Goal: Task Accomplishment & Management: Complete application form

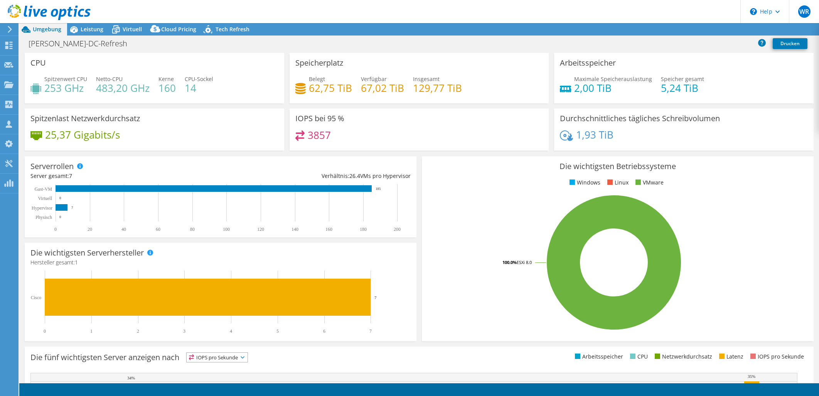
select select "USD"
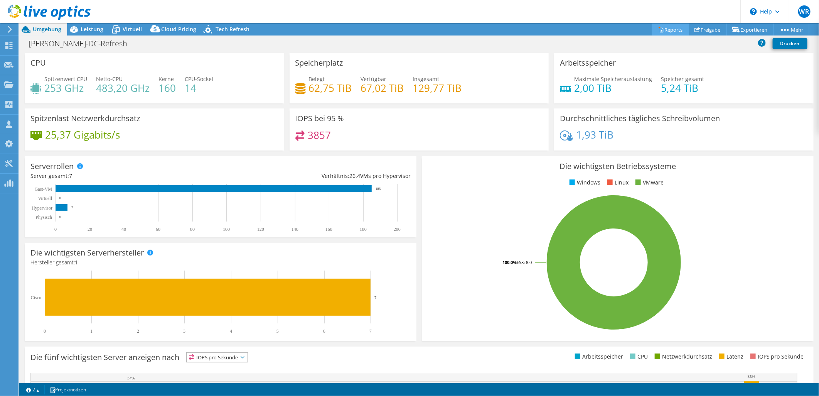
click at [667, 30] on link "Reports" at bounding box center [670, 30] width 37 height 12
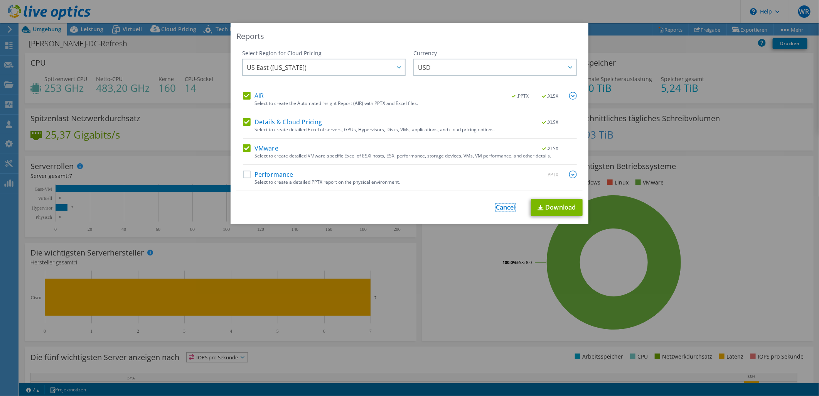
click at [503, 209] on link "Cancel" at bounding box center [506, 207] width 20 height 7
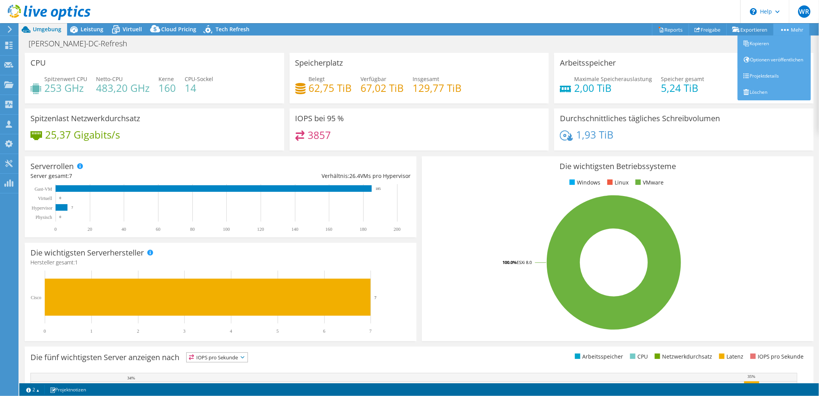
click at [779, 33] on link "Mehr" at bounding box center [791, 30] width 36 height 12
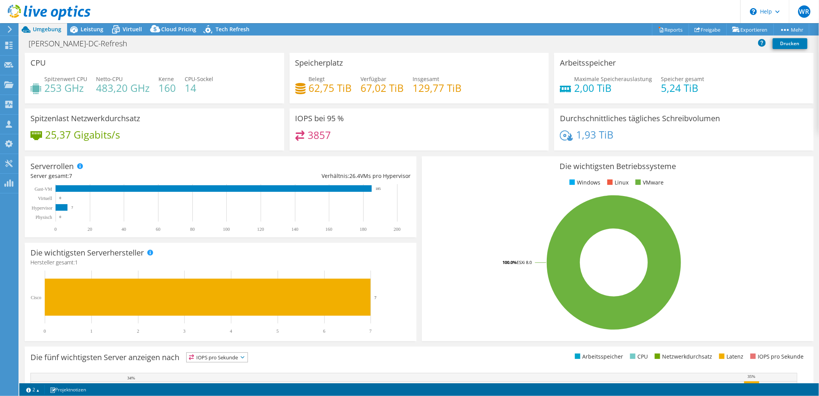
click at [762, 192] on div "Die wichtigsten Betriebssysteme Windows Linux VMware 100.0% ESXi 8.0" at bounding box center [618, 248] width 392 height 185
click at [795, 43] on link "Drucken" at bounding box center [790, 43] width 35 height 11
click at [741, 28] on link "Exportieren" at bounding box center [749, 30] width 47 height 12
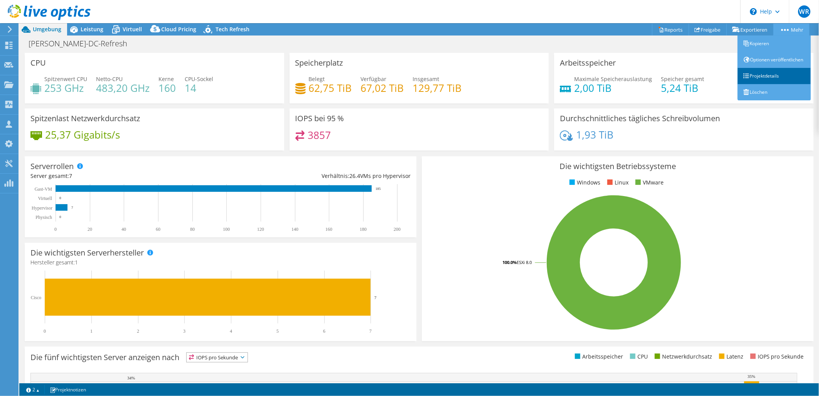
click at [768, 84] on link "Projektdetails" at bounding box center [774, 76] width 73 height 16
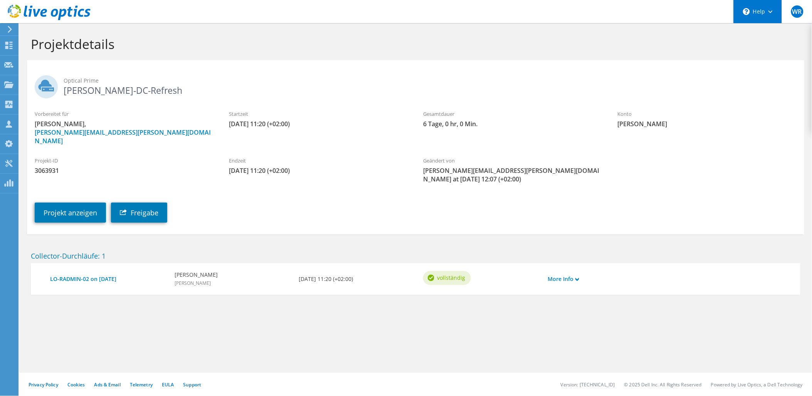
click at [775, 16] on div "\n Help" at bounding box center [758, 11] width 49 height 23
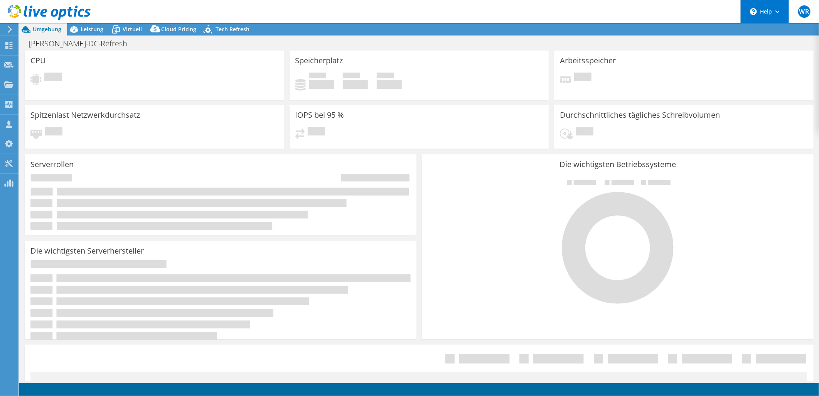
select select "USD"
click at [778, 17] on div "\n Help" at bounding box center [764, 11] width 49 height 23
click at [699, 20] on header "WR Teammitglied Wolfgang Reuß wolfgang.reuss@telekom.de telekom My Profile Log …" at bounding box center [409, 11] width 819 height 23
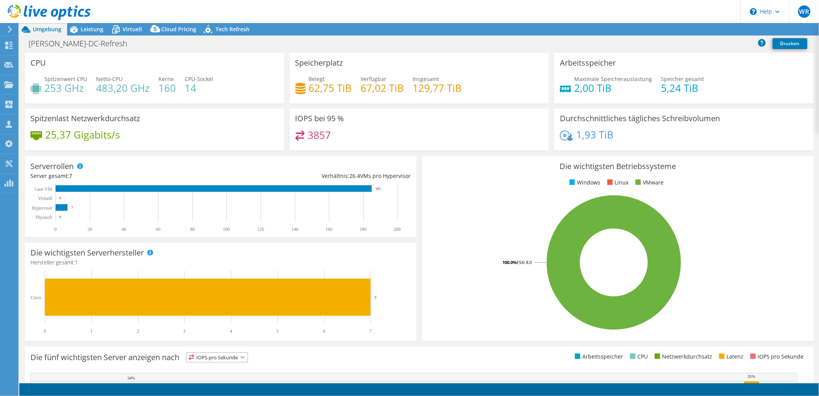
scroll to position [98, 0]
click at [669, 27] on link "Reports" at bounding box center [670, 30] width 37 height 12
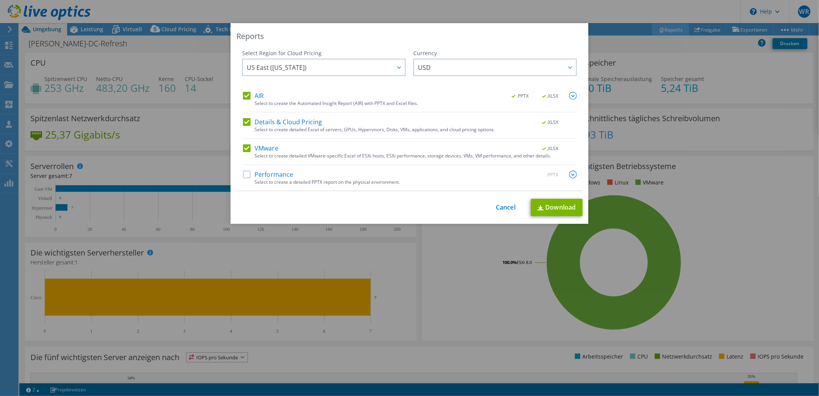
scroll to position [83, 0]
click at [244, 147] on label "VMware" at bounding box center [260, 148] width 35 height 8
click at [0, 0] on input "VMware" at bounding box center [0, 0] width 0 height 0
click at [243, 130] on div "Details & Cloud Pricing .XLSX Select to create detailed Excel of servers, GPUs,…" at bounding box center [410, 128] width 334 height 20
click at [243, 124] on label "Details & Cloud Pricing" at bounding box center [282, 122] width 79 height 8
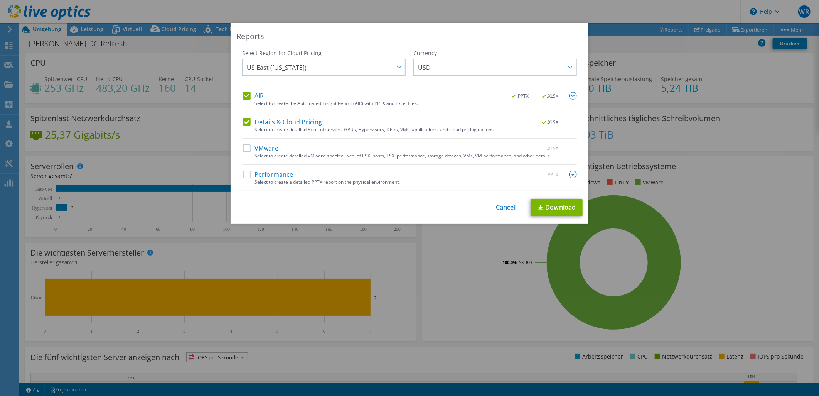
click at [0, 0] on input "Details & Cloud Pricing" at bounding box center [0, 0] width 0 height 0
click at [246, 97] on label "AIR" at bounding box center [253, 96] width 21 height 8
click at [0, 0] on input "AIR" at bounding box center [0, 0] width 0 height 0
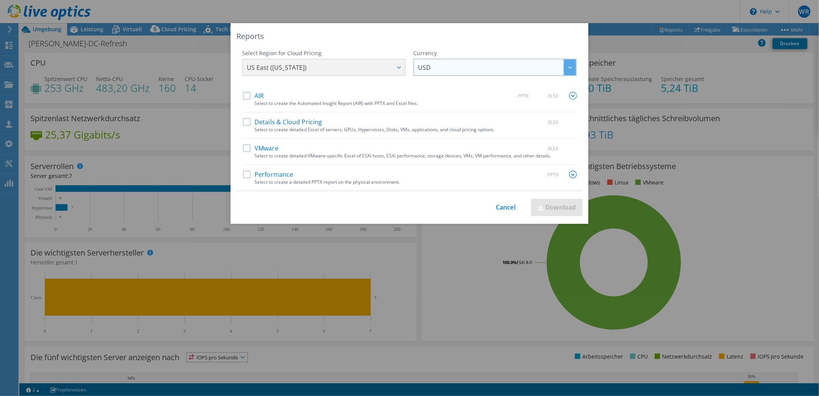
click at [427, 67] on span "USD" at bounding box center [497, 67] width 158 height 16
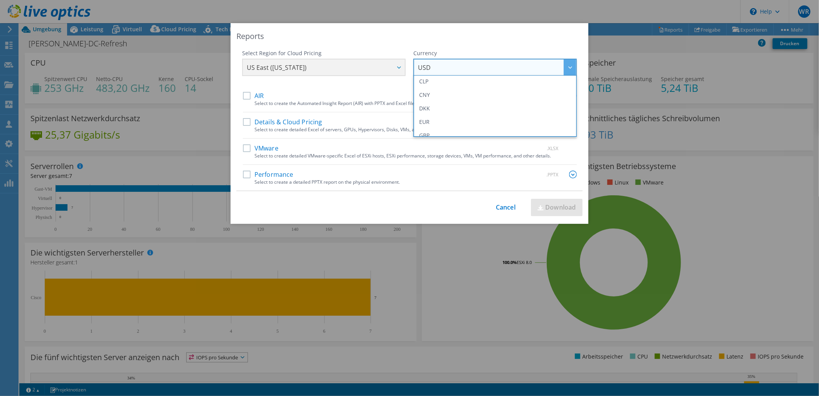
scroll to position [86, 0]
click at [457, 111] on li "EUR" at bounding box center [495, 105] width 160 height 13
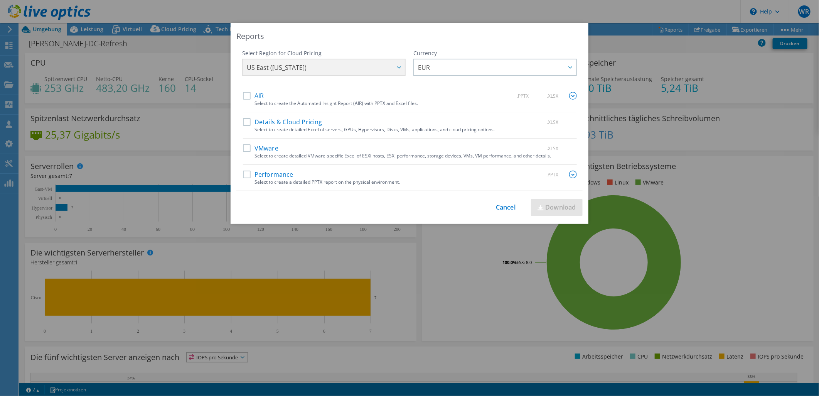
click at [394, 69] on div "US East (Virginia) Asia Pacific (Hong Kong) Asia Pacific (Mumbai) Asia Pacific …" at bounding box center [323, 68] width 163 height 19
click at [245, 174] on label "Performance" at bounding box center [268, 174] width 51 height 8
click at [0, 0] on input "Performance" at bounding box center [0, 0] width 0 height 0
click at [566, 207] on link "Download" at bounding box center [557, 207] width 52 height 17
click at [380, 64] on div "Select Region for Cloud Pricing Asia Pacific (Hong Kong) Asia Pacific (Mumbai) …" at bounding box center [409, 70] width 335 height 42
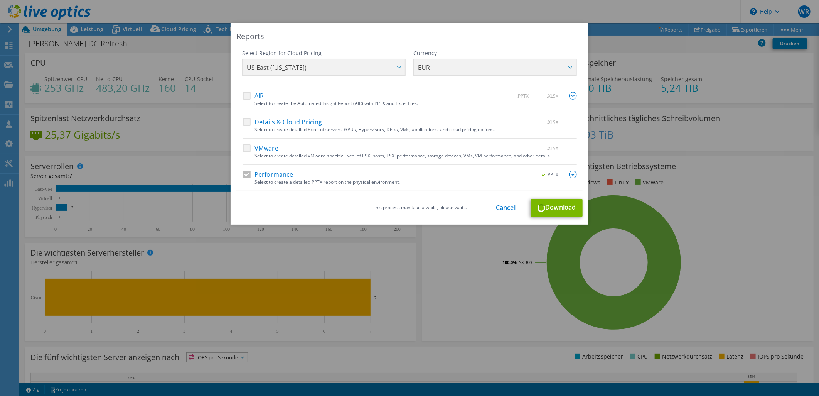
click at [396, 69] on div "Select Region for Cloud Pricing Asia Pacific (Hong Kong) Asia Pacific (Mumbai) …" at bounding box center [409, 70] width 335 height 42
click at [505, 207] on link "Cancel" at bounding box center [506, 207] width 20 height 7
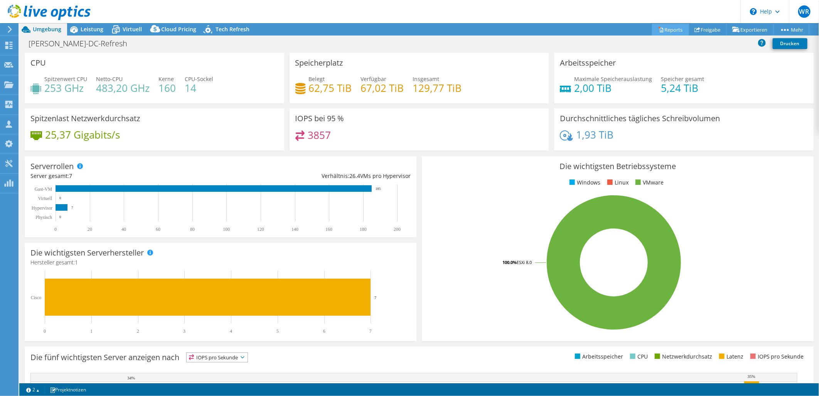
click at [662, 29] on link "Reports" at bounding box center [670, 30] width 37 height 12
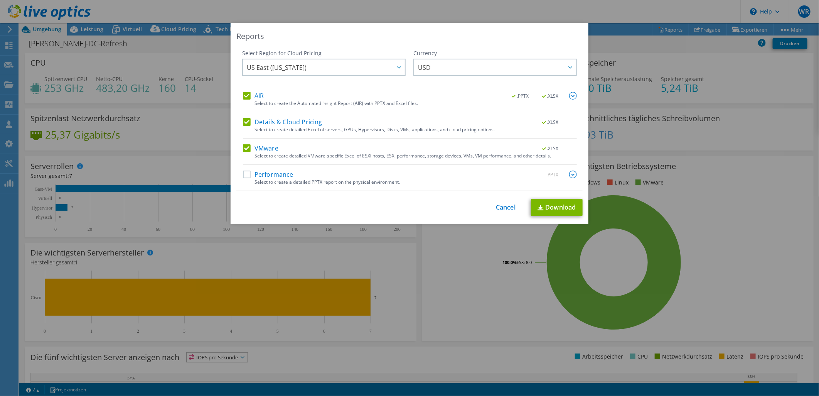
click at [244, 97] on label "AIR" at bounding box center [253, 96] width 21 height 8
click at [0, 0] on input "AIR" at bounding box center [0, 0] width 0 height 0
click at [243, 124] on label "Details & Cloud Pricing" at bounding box center [282, 122] width 79 height 8
click at [0, 0] on input "Details & Cloud Pricing" at bounding box center [0, 0] width 0 height 0
click at [243, 152] on label "VMware" at bounding box center [260, 148] width 35 height 8
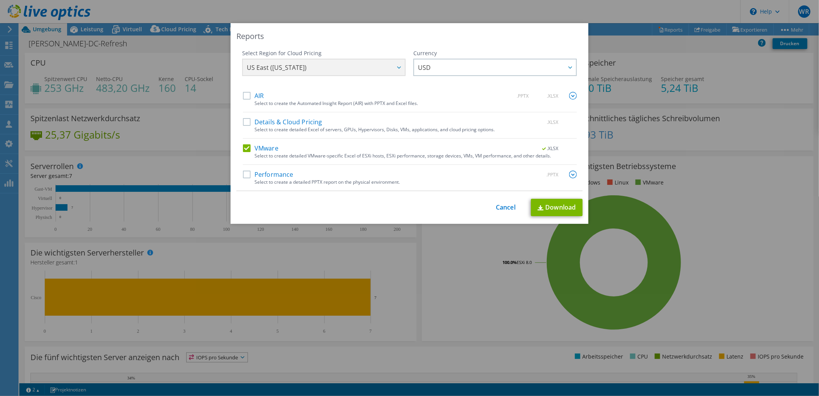
click at [0, 0] on input "VMware" at bounding box center [0, 0] width 0 height 0
click at [244, 172] on label "Performance" at bounding box center [268, 174] width 51 height 8
click at [0, 0] on input "Performance" at bounding box center [0, 0] width 0 height 0
click at [542, 209] on link "Download" at bounding box center [557, 207] width 52 height 17
drag, startPoint x: 378, startPoint y: 30, endPoint x: 358, endPoint y: 75, distance: 49.0
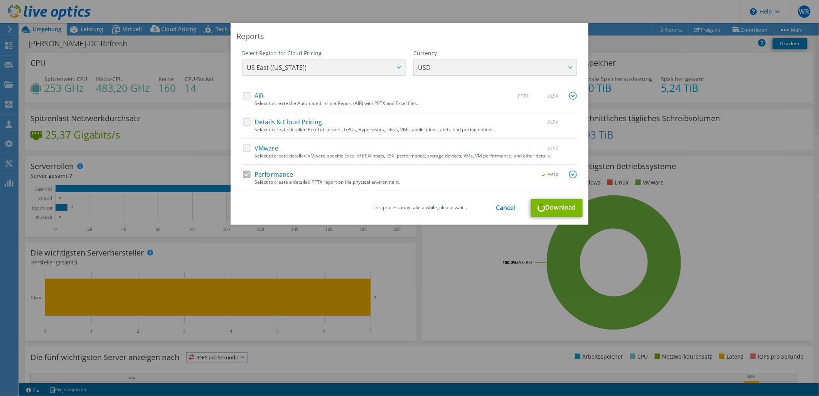
click at [359, 76] on div "Reports Select Region for Cloud Pricing Asia Pacific (Hong Kong) Asia Pacific (…" at bounding box center [410, 123] width 358 height 201
drag, startPoint x: 358, startPoint y: 75, endPoint x: 338, endPoint y: 39, distance: 41.2
click at [338, 39] on div "Reports" at bounding box center [409, 36] width 346 height 11
drag, startPoint x: 338, startPoint y: 31, endPoint x: 254, endPoint y: 111, distance: 115.9
click at [253, 119] on div "Reports Select Region for Cloud Pricing Asia Pacific (Hong Kong) Asia Pacific (…" at bounding box center [410, 123] width 358 height 201
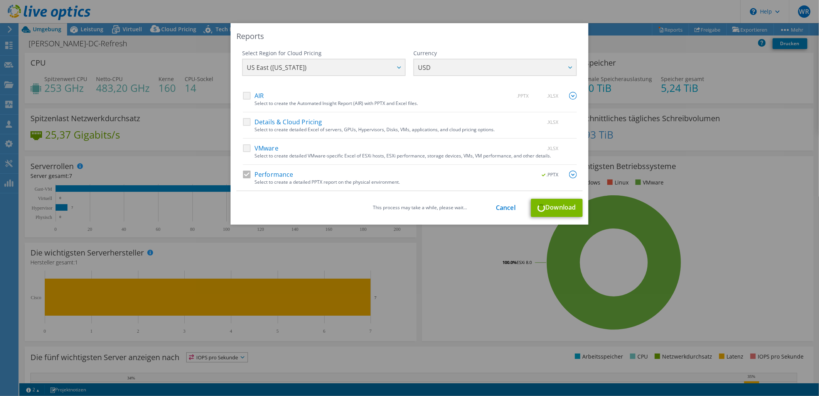
drag, startPoint x: 254, startPoint y: 111, endPoint x: 310, endPoint y: 27, distance: 100.5
click at [310, 27] on div "Reports Select Region for Cloud Pricing Asia Pacific (Hong Kong) Asia Pacific (…" at bounding box center [410, 123] width 358 height 201
click at [498, 37] on div "Reports" at bounding box center [409, 36] width 346 height 11
click at [569, 175] on img at bounding box center [573, 174] width 8 height 8
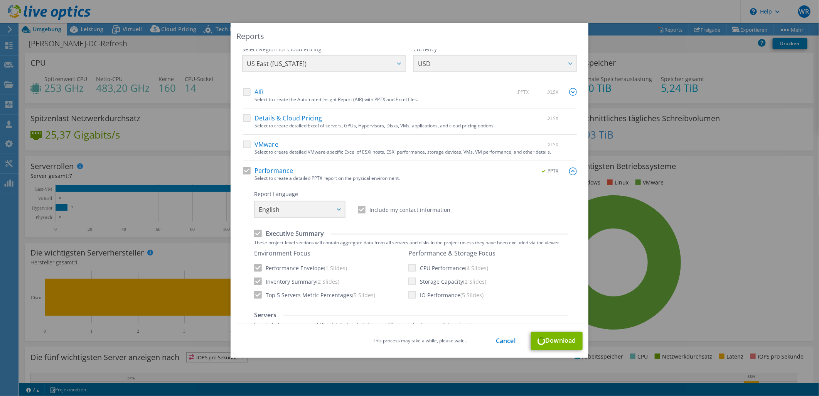
scroll to position [14, 0]
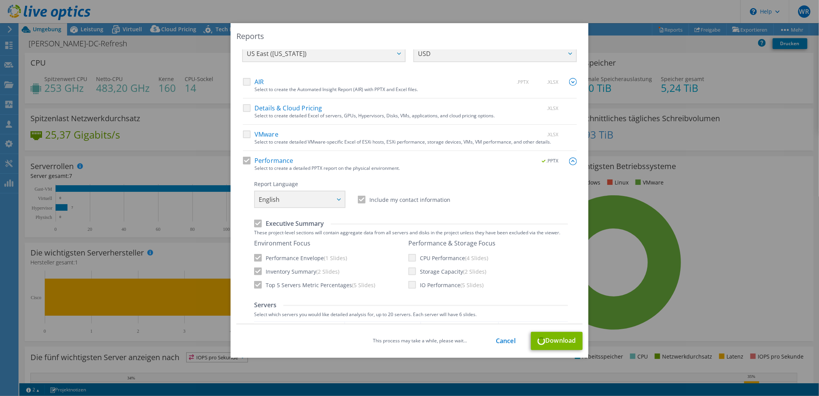
click at [303, 199] on div "Report Language English Deutsch Español Français Italiano Polski Português Русс…" at bounding box center [411, 194] width 314 height 28
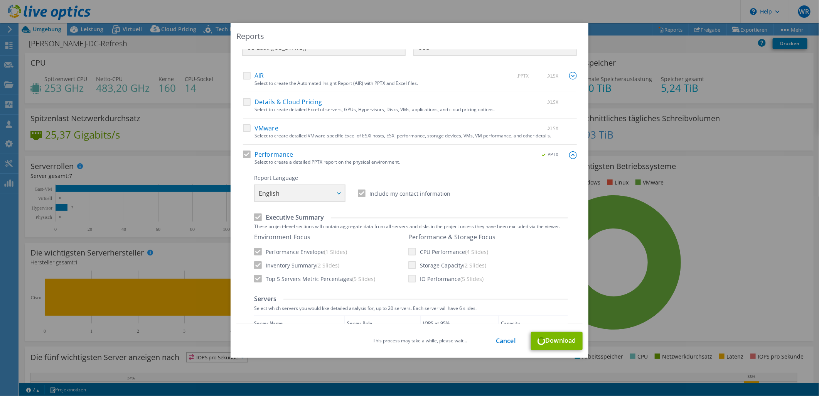
scroll to position [0, 0]
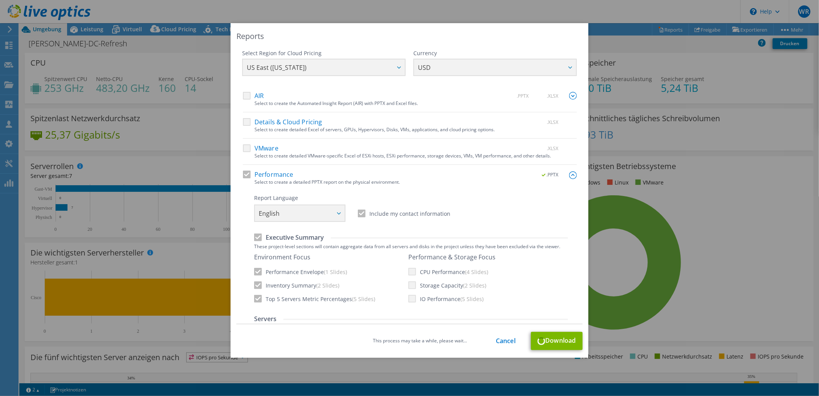
drag, startPoint x: 371, startPoint y: 33, endPoint x: 442, endPoint y: 71, distance: 80.4
click at [442, 71] on div "Reports Select Region for Cloud Pricing Asia Pacific (Hong Kong) Asia Pacific (…" at bounding box center [410, 190] width 358 height 334
copy div "Select Region for Cloud Pricing Asia Pacific (Hong Kong) Asia Pacific (Mumbai) …"
click at [450, 37] on div "Reports" at bounding box center [409, 36] width 346 height 11
click at [334, 37] on div "Reports" at bounding box center [409, 36] width 346 height 11
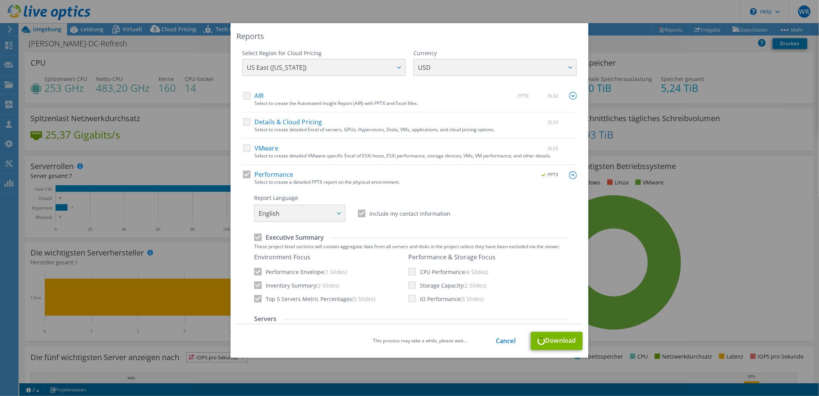
click at [335, 31] on div "Reports" at bounding box center [409, 36] width 346 height 11
drag, startPoint x: 337, startPoint y: 33, endPoint x: 455, endPoint y: 54, distance: 119.8
click at [484, 67] on div "Reports Select Region for Cloud Pricing Asia Pacific (Hong Kong) Asia Pacific (…" at bounding box center [410, 190] width 358 height 334
click at [263, 20] on div "Reports Select Region for Cloud Pricing Asia Pacific (Hong Kong) Asia Pacific (…" at bounding box center [409, 198] width 819 height 396
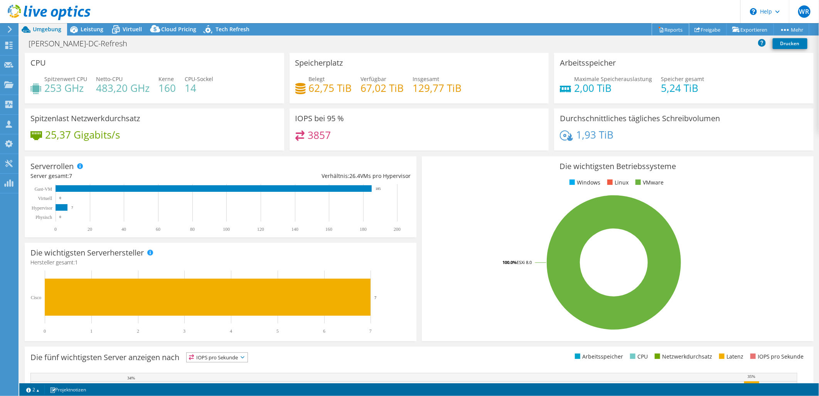
click at [668, 31] on link "Reports" at bounding box center [670, 30] width 37 height 12
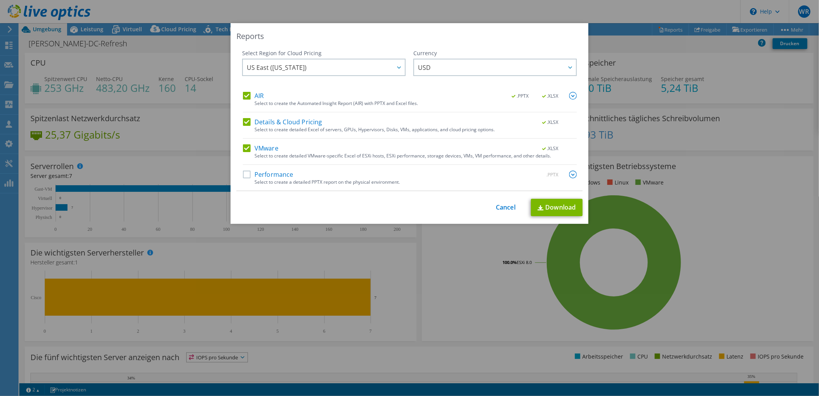
click at [253, 93] on label "AIR" at bounding box center [253, 96] width 21 height 8
click at [0, 0] on input "AIR" at bounding box center [0, 0] width 0 height 0
click at [243, 124] on label "Details & Cloud Pricing" at bounding box center [282, 122] width 79 height 8
click at [0, 0] on input "Details & Cloud Pricing" at bounding box center [0, 0] width 0 height 0
click at [243, 150] on label "VMware" at bounding box center [260, 148] width 35 height 8
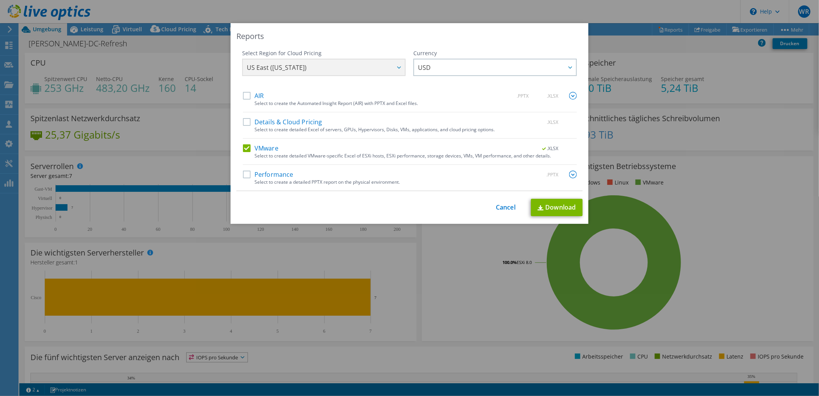
click at [0, 0] on input "VMware" at bounding box center [0, 0] width 0 height 0
click at [246, 172] on label "Performance" at bounding box center [268, 174] width 51 height 8
click at [0, 0] on input "Performance" at bounding box center [0, 0] width 0 height 0
click at [572, 180] on div "Select to create a detailed PPTX report on the physical environment." at bounding box center [415, 181] width 322 height 5
click at [569, 174] on img at bounding box center [573, 174] width 8 height 8
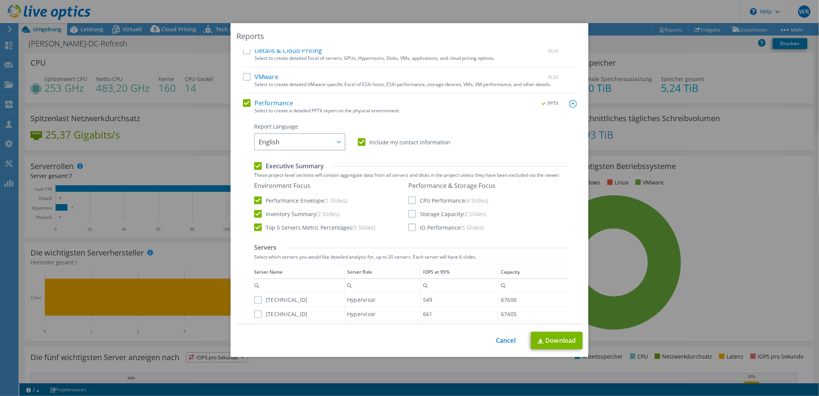
scroll to position [86, 0]
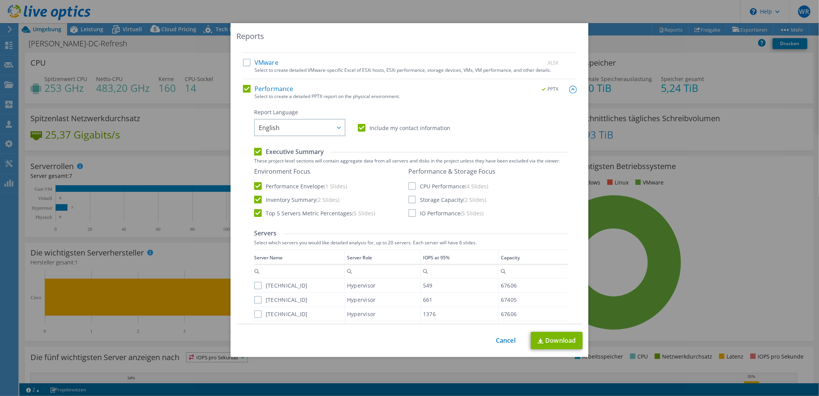
click at [410, 182] on label "CPU Performance (4 Slides)" at bounding box center [448, 186] width 80 height 8
click at [0, 0] on input "CPU Performance (4 Slides)" at bounding box center [0, 0] width 0 height 0
click at [413, 197] on label "Storage Capacity (2 Slides)" at bounding box center [447, 199] width 78 height 8
click at [0, 0] on input "Storage Capacity (2 Slides)" at bounding box center [0, 0] width 0 height 0
click at [411, 213] on label "IO Performance (5 Slides)" at bounding box center [445, 213] width 75 height 8
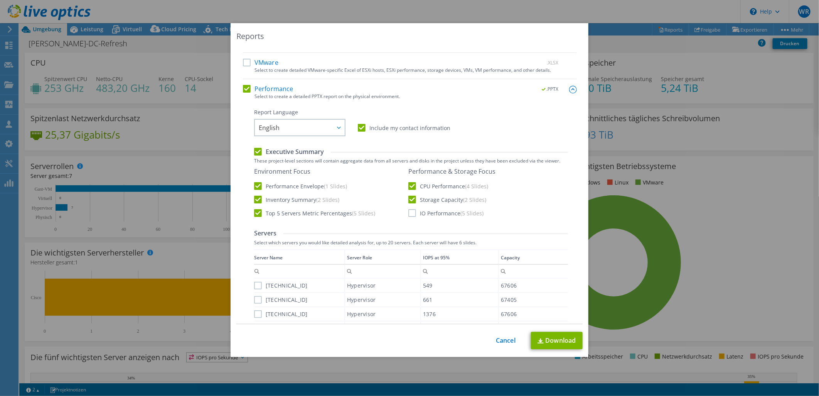
click at [0, 0] on input "IO Performance (5 Slides)" at bounding box center [0, 0] width 0 height 0
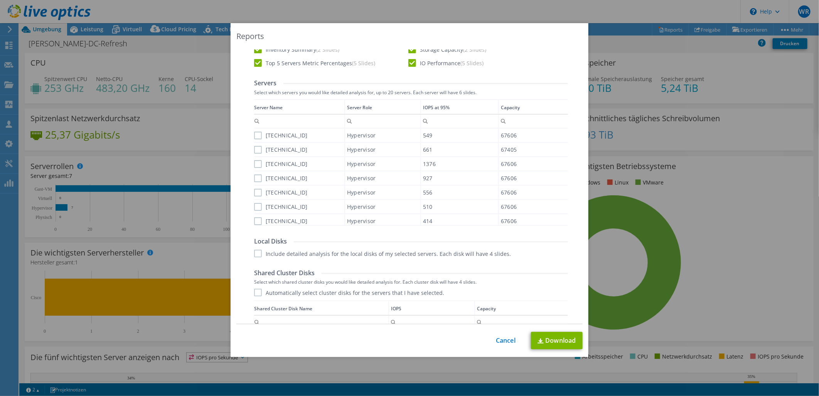
scroll to position [237, 0]
click at [255, 132] on label "10.10.100.133" at bounding box center [281, 134] width 54 height 8
click at [0, 0] on input "10.10.100.133" at bounding box center [0, 0] width 0 height 0
click at [256, 145] on label "10.10.100.135" at bounding box center [281, 149] width 54 height 8
click at [0, 0] on input "10.10.100.135" at bounding box center [0, 0] width 0 height 0
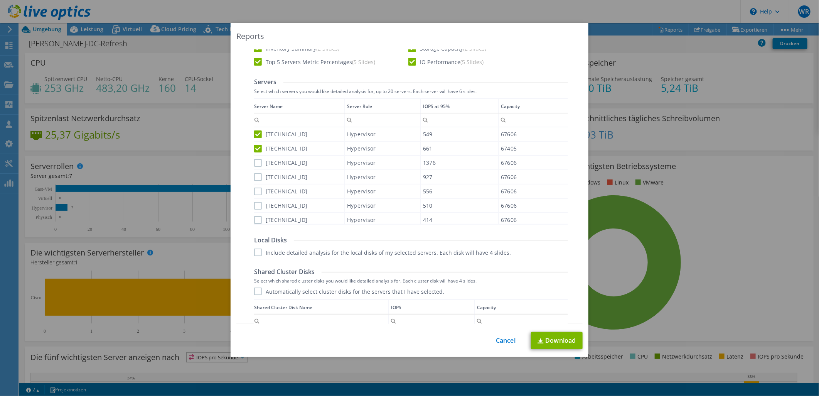
click at [254, 161] on label "10.10.100.136" at bounding box center [281, 163] width 54 height 8
click at [0, 0] on input "10.10.100.136" at bounding box center [0, 0] width 0 height 0
click at [257, 175] on label "10.10.100.132" at bounding box center [281, 177] width 54 height 8
click at [0, 0] on input "10.10.100.132" at bounding box center [0, 0] width 0 height 0
click at [257, 187] on label "10.10.100.131" at bounding box center [281, 191] width 54 height 8
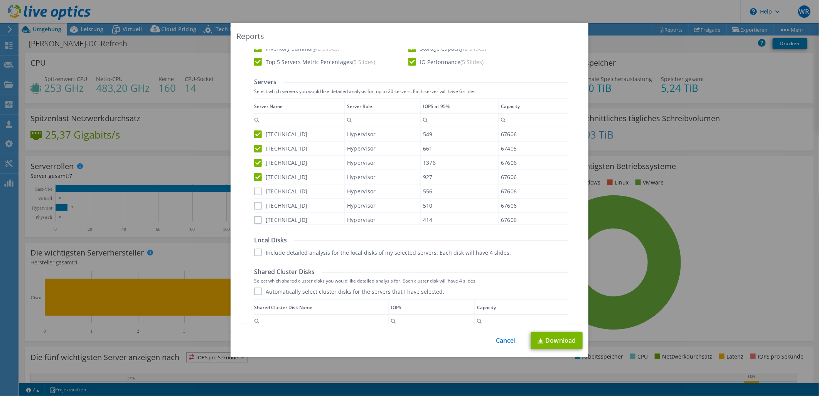
click at [0, 0] on input "10.10.100.131" at bounding box center [0, 0] width 0 height 0
drag, startPoint x: 254, startPoint y: 199, endPoint x: 254, endPoint y: 211, distance: 12.0
click at [254, 202] on label "10.10.100.137" at bounding box center [281, 206] width 54 height 8
click at [0, 0] on input "10.10.100.137" at bounding box center [0, 0] width 0 height 0
click at [254, 218] on label "10.10.100.134" at bounding box center [281, 220] width 54 height 8
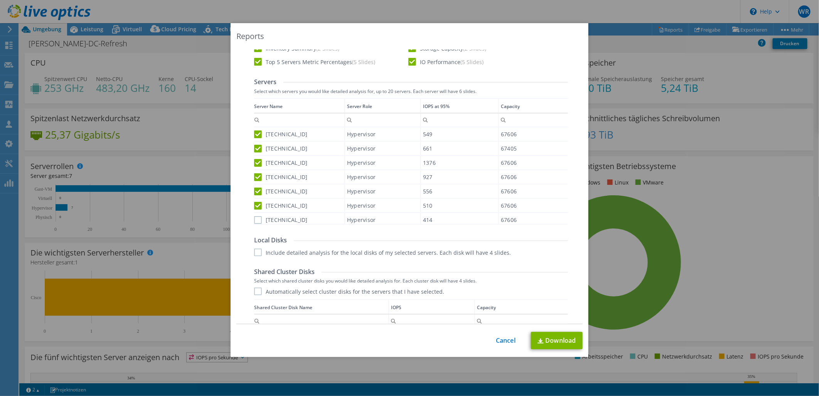
click at [0, 0] on input "10.10.100.134" at bounding box center [0, 0] width 0 height 0
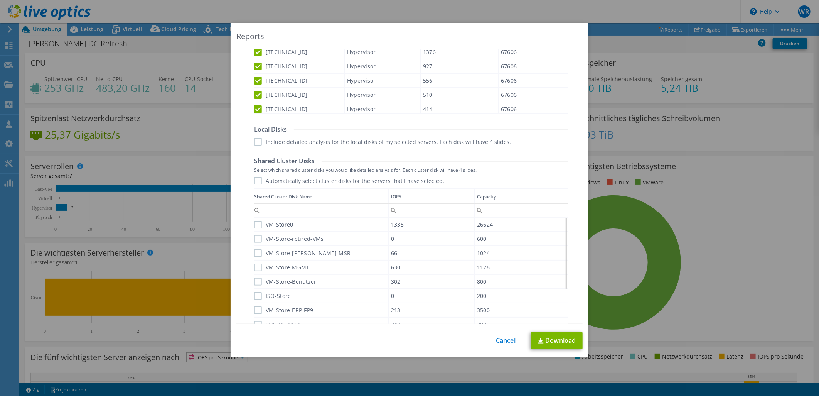
scroll to position [434, 0]
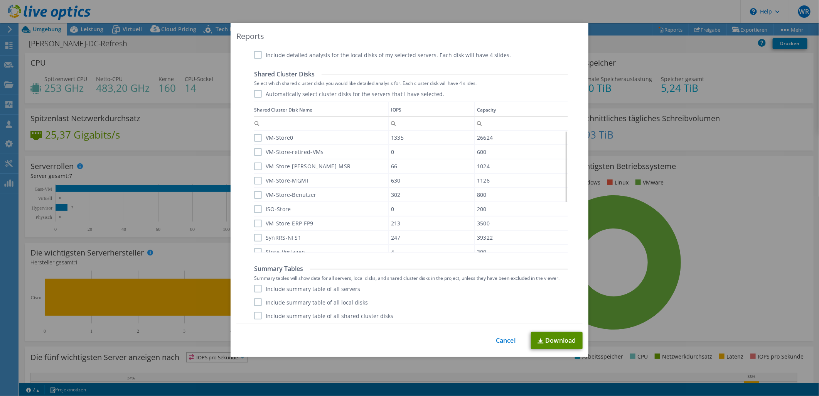
click at [554, 339] on link "Download" at bounding box center [557, 340] width 52 height 17
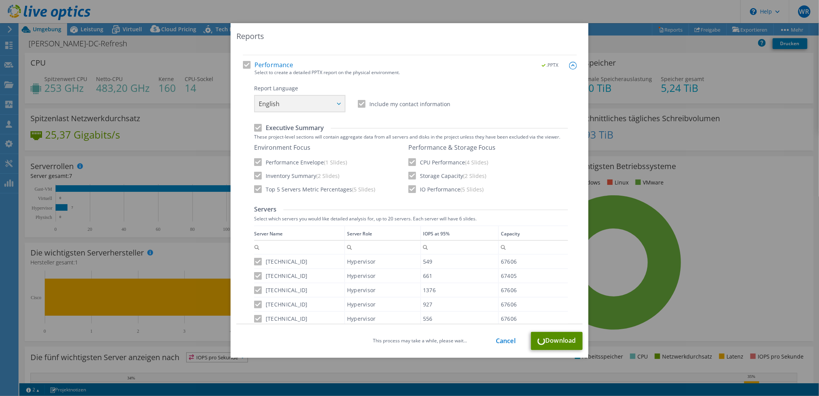
scroll to position [0, 0]
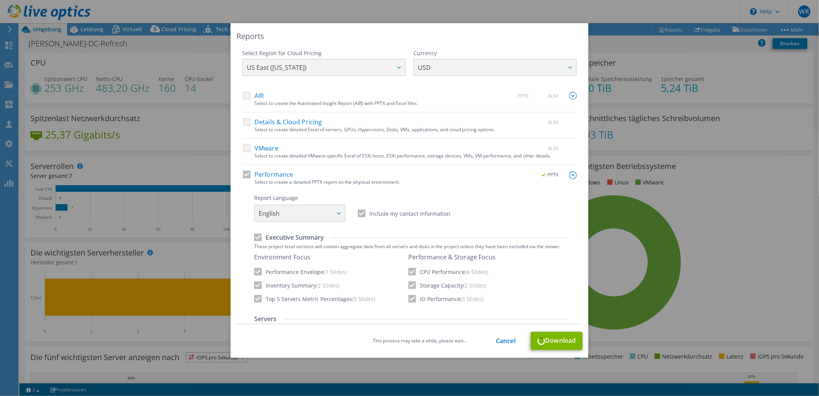
click at [389, 67] on div "Select Region for Cloud Pricing Asia Pacific (Hong Kong) Asia Pacific (Mumbai) …" at bounding box center [409, 70] width 335 height 42
click at [498, 340] on link "Cancel" at bounding box center [506, 340] width 20 height 7
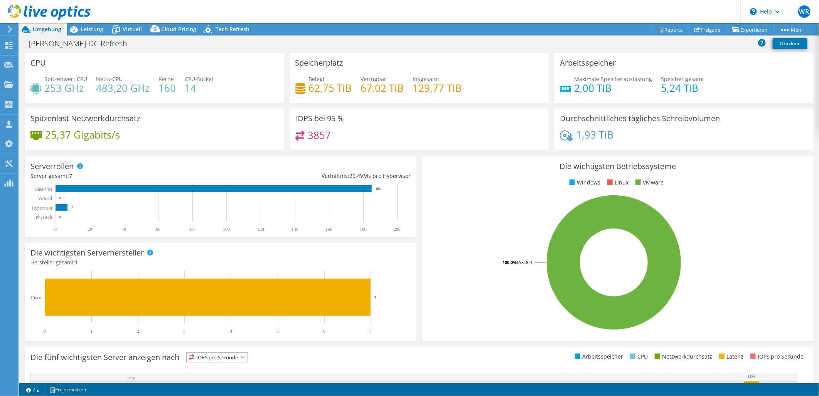
click at [79, 25] on div at bounding box center [45, 13] width 91 height 26
click at [86, 32] on span "Leistung" at bounding box center [92, 28] width 23 height 7
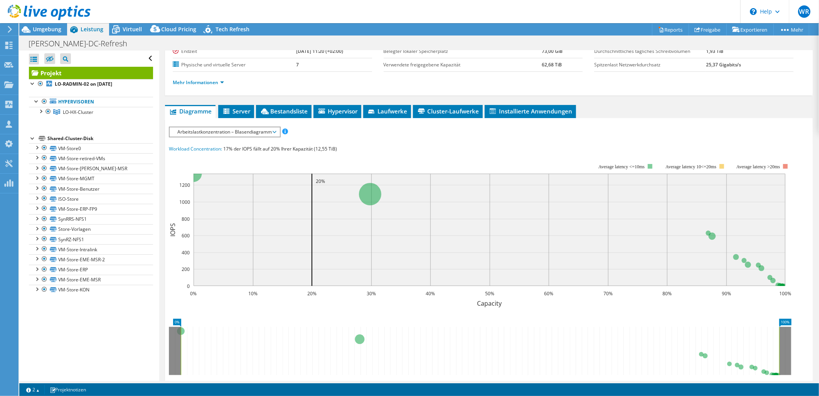
click at [227, 128] on span "Arbeitslastkonzentration – Blasendiagramm" at bounding box center [225, 131] width 102 height 9
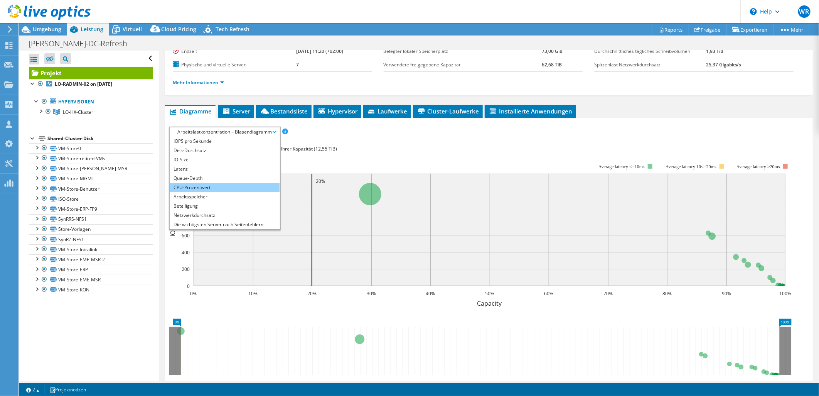
click at [214, 184] on li "CPU-Prozentwert" at bounding box center [225, 187] width 110 height 9
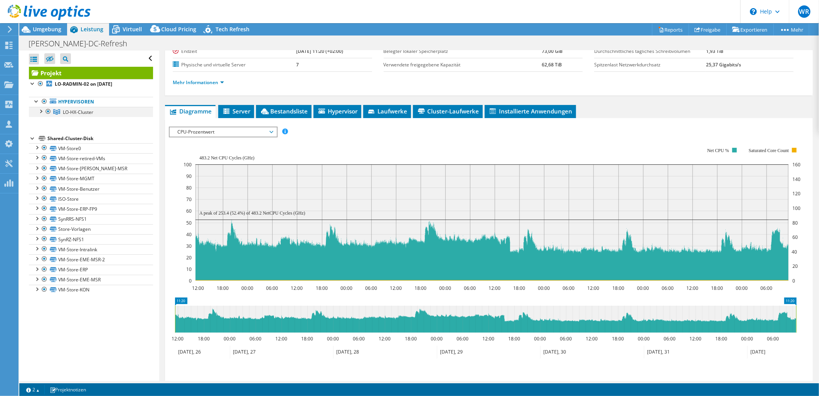
click at [39, 112] on div at bounding box center [41, 111] width 8 height 8
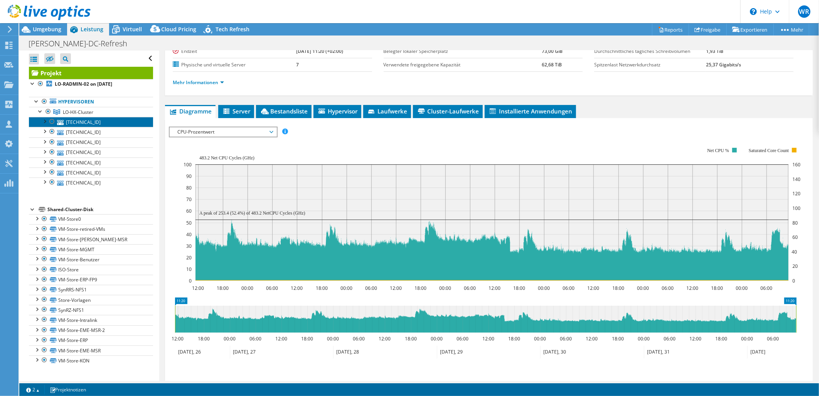
click at [64, 121] on link "10.10.100.133" at bounding box center [91, 122] width 124 height 10
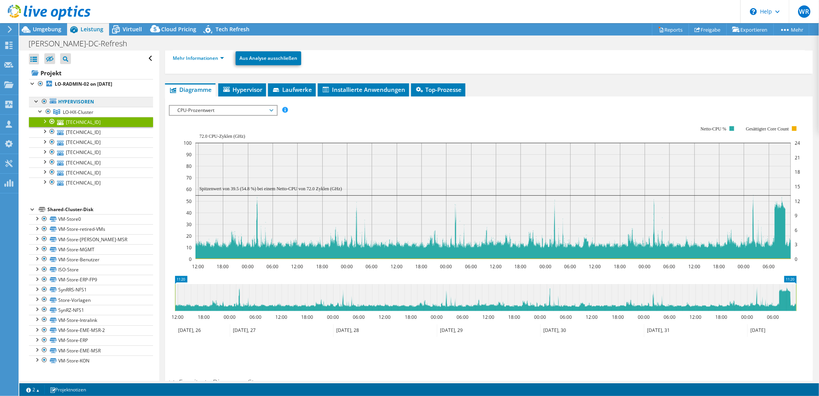
click at [79, 103] on link "Hypervisoren" at bounding box center [91, 102] width 124 height 10
click at [60, 103] on div "Collectoren" at bounding box center [41, 104] width 46 height 19
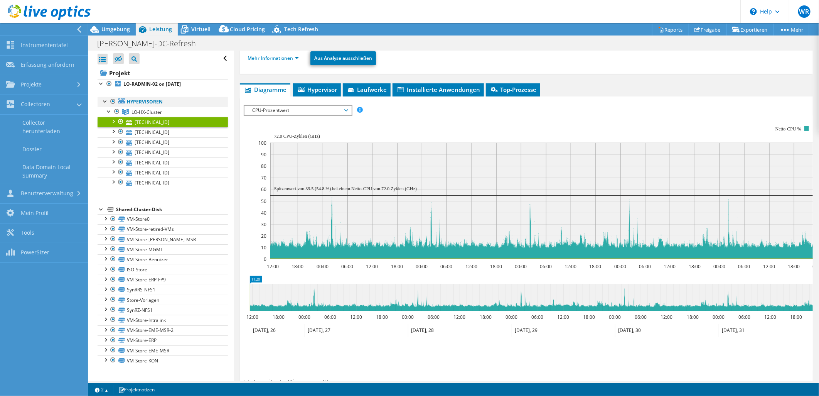
click at [108, 101] on div at bounding box center [105, 101] width 8 height 8
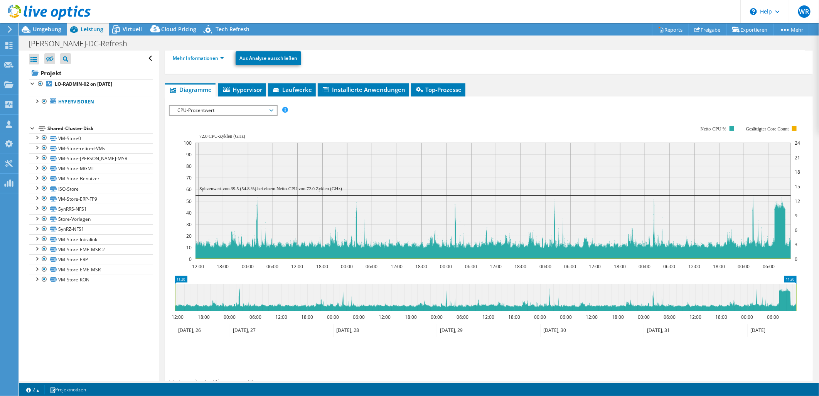
click at [6, 33] on div at bounding box center [8, 29] width 8 height 7
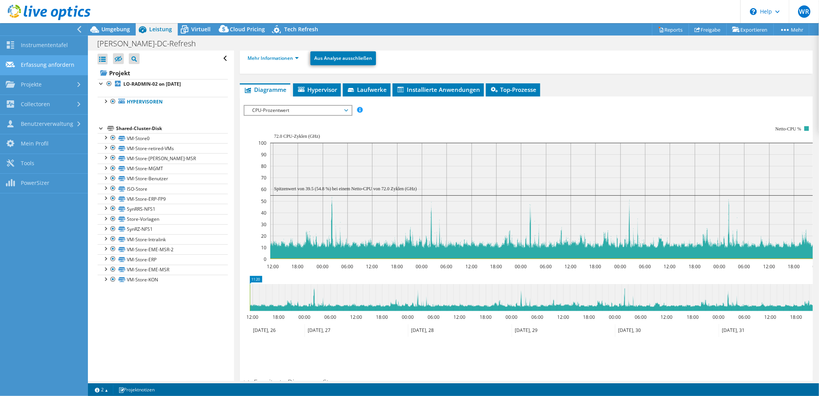
click at [31, 63] on link "Erfassung anfordern" at bounding box center [44, 66] width 88 height 20
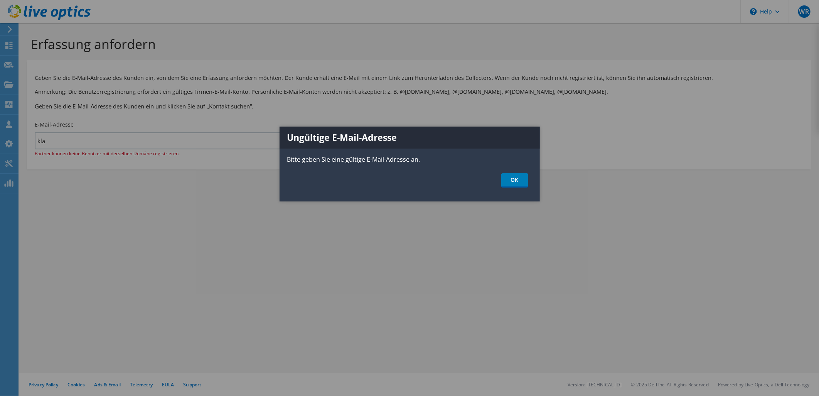
click at [64, 143] on div at bounding box center [409, 198] width 819 height 396
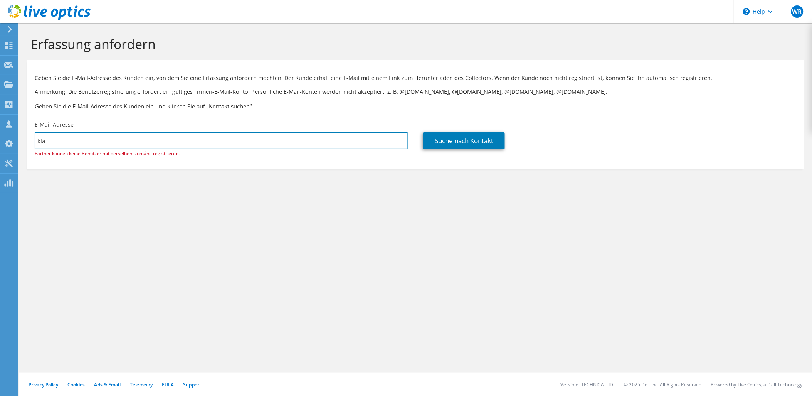
drag, startPoint x: 51, startPoint y: 142, endPoint x: 0, endPoint y: 134, distance: 51.0
click at [0, 135] on html "WR Teammitglied Wolfgang Reuß wolfgang.reuss@telekom.de telekom My Profile Log …" at bounding box center [406, 198] width 812 height 396
type input "rueppel@sorg.de"
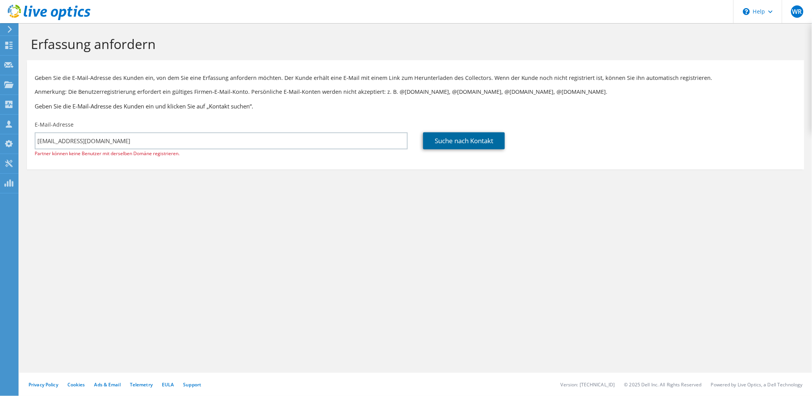
click at [467, 142] on link "Suche nach Kontakt" at bounding box center [464, 140] width 82 height 17
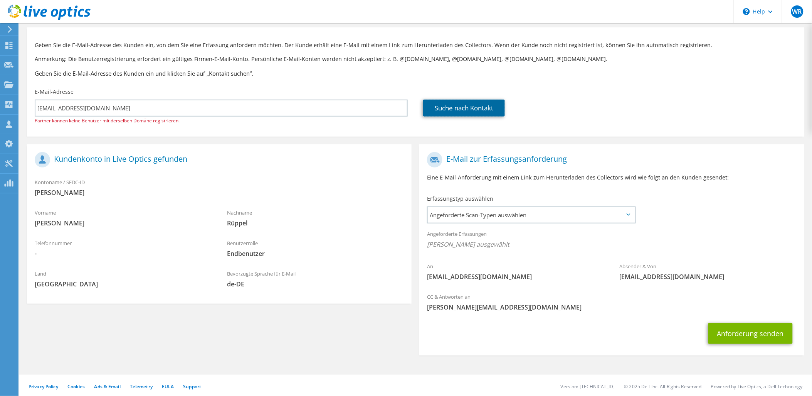
scroll to position [35, 0]
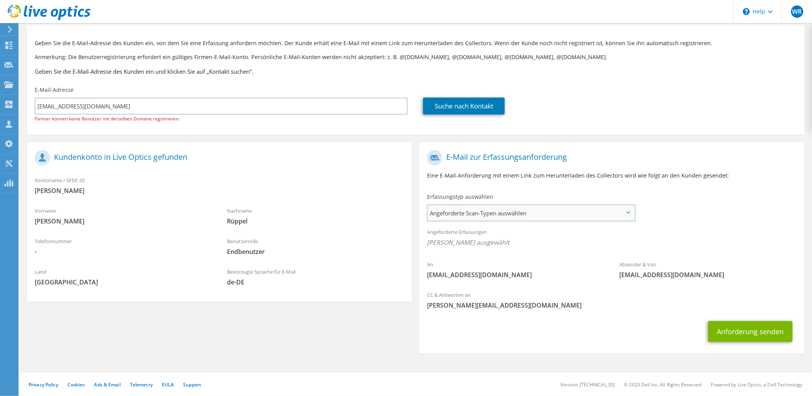
click at [554, 217] on span "Angeforderte Scan-Typen auswählen" at bounding box center [531, 212] width 207 height 15
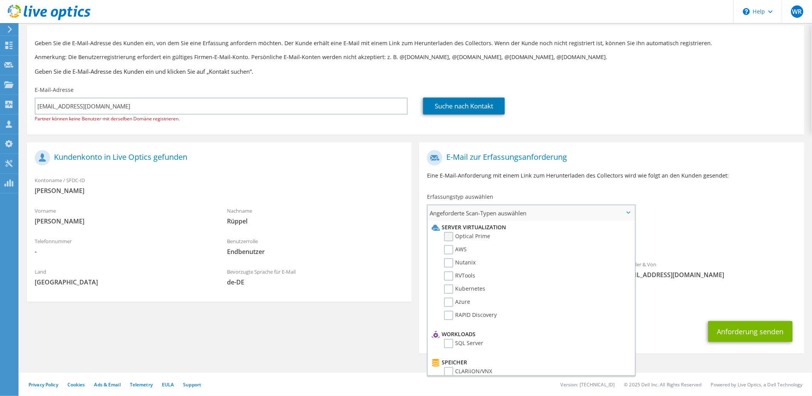
click at [452, 237] on label "Optical Prime" at bounding box center [467, 236] width 46 height 9
click at [0, 0] on input "Optical Prime" at bounding box center [0, 0] width 0 height 0
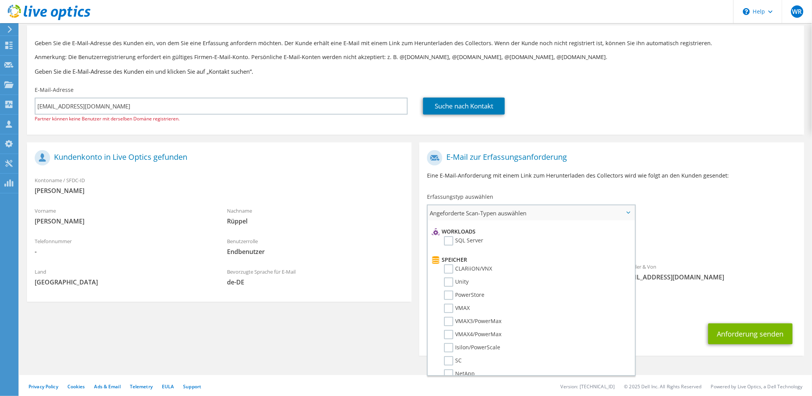
scroll to position [0, 0]
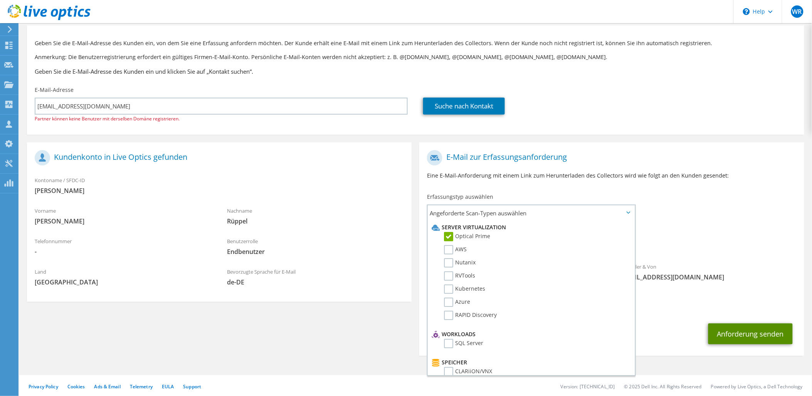
click at [751, 335] on button "Anforderung senden" at bounding box center [751, 333] width 84 height 21
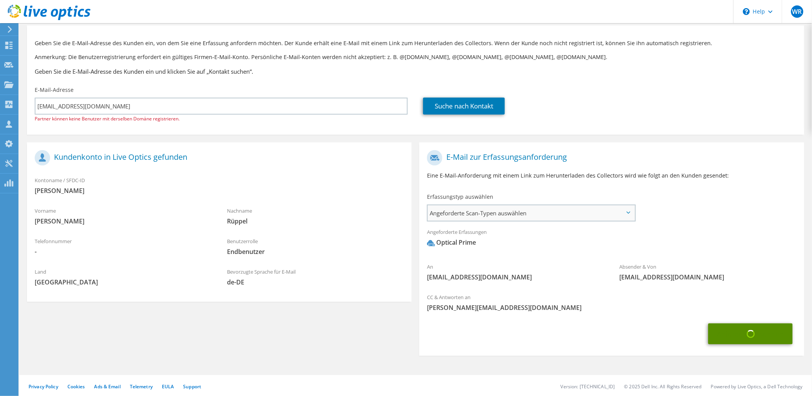
click at [623, 213] on span "Angeforderte Scan-Typen auswählen" at bounding box center [531, 212] width 207 height 15
